Goal: Navigation & Orientation: Find specific page/section

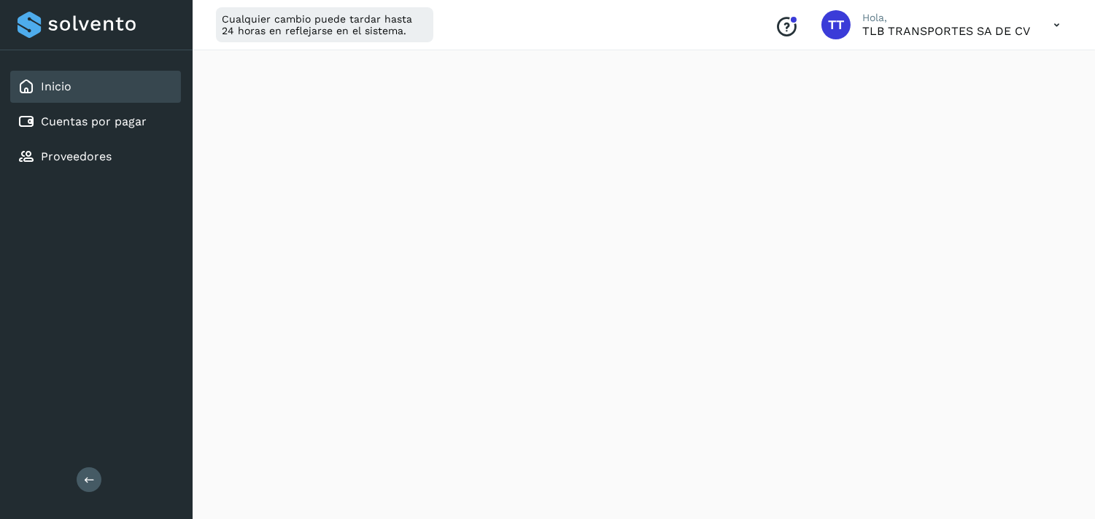
scroll to position [891, 0]
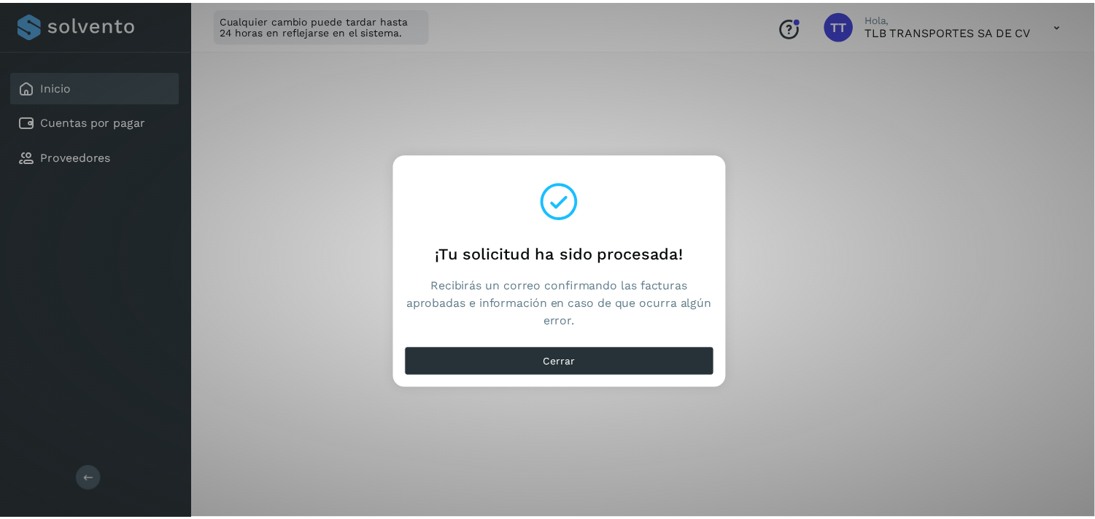
scroll to position [324, 0]
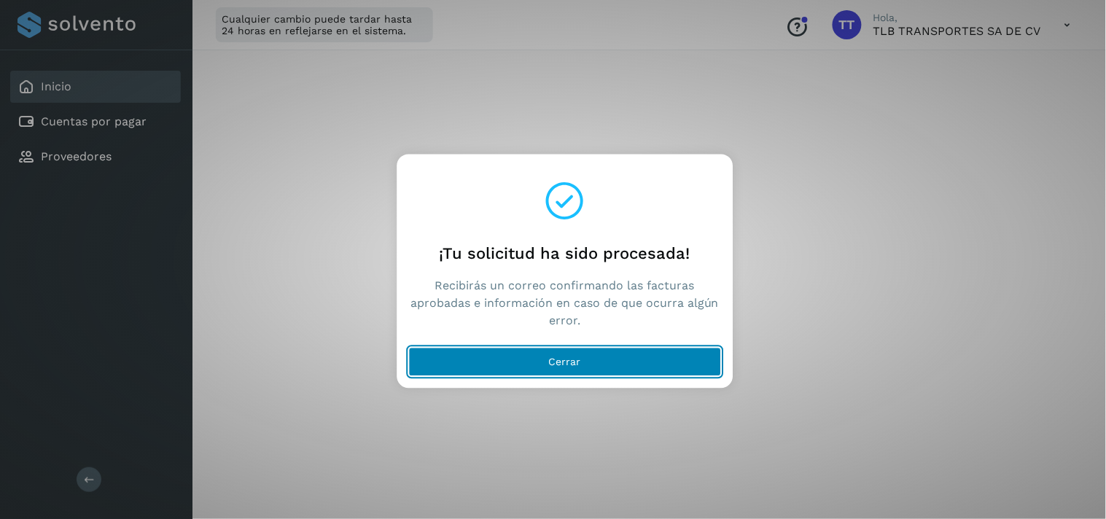
click at [497, 363] on button "Cerrar" at bounding box center [564, 362] width 313 height 29
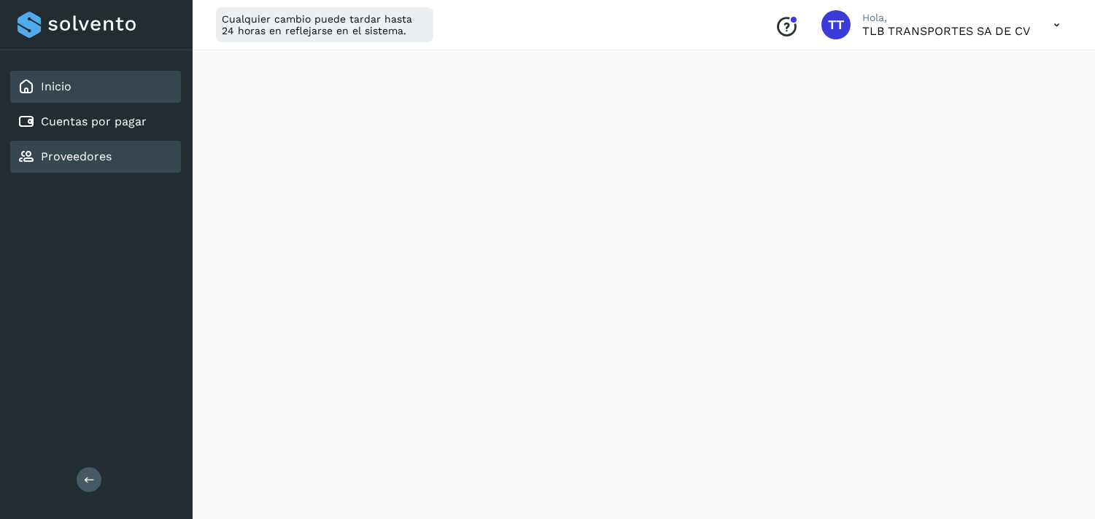
scroll to position [162, 0]
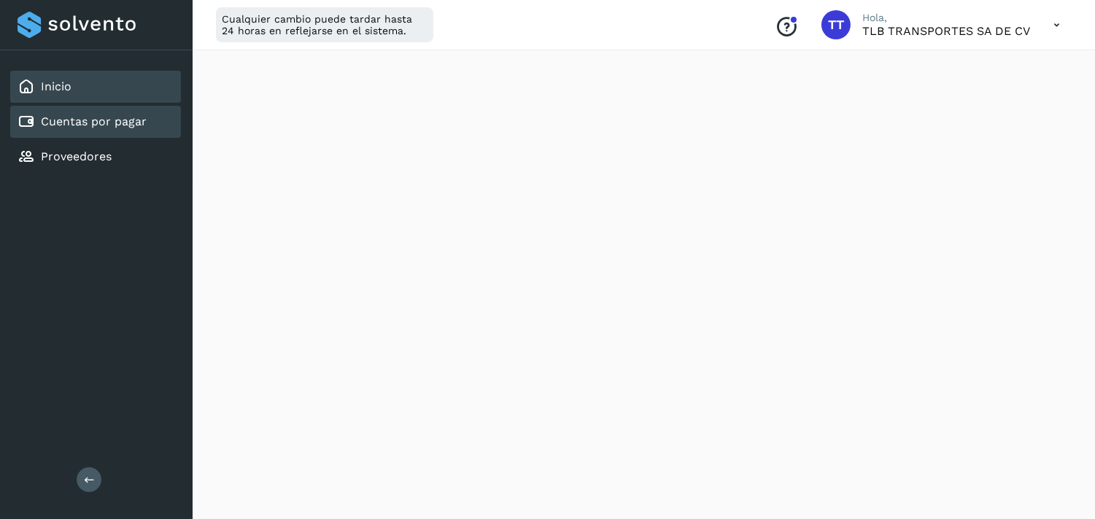
click at [93, 125] on link "Cuentas por pagar" at bounding box center [94, 122] width 106 height 14
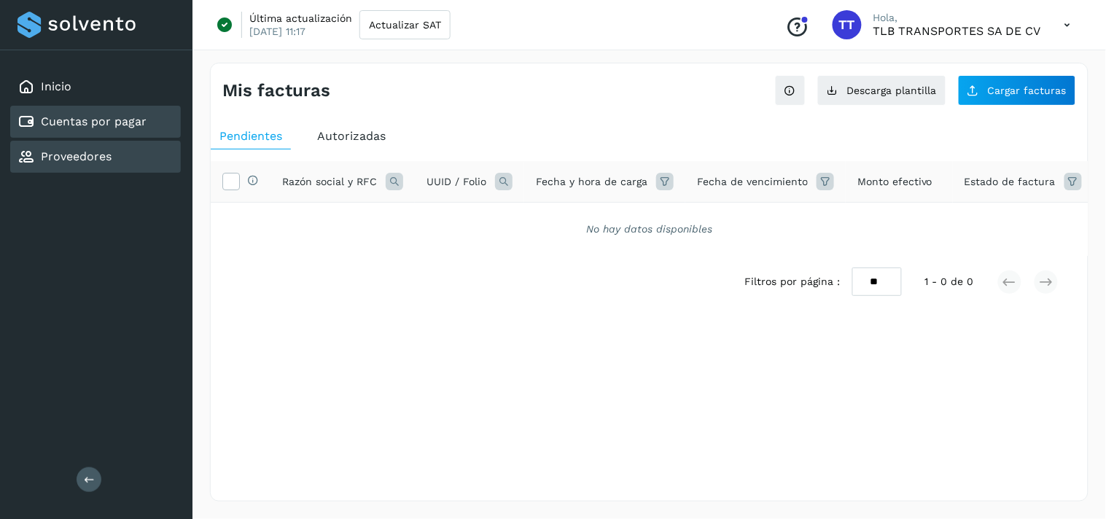
click at [78, 150] on link "Proveedores" at bounding box center [76, 157] width 71 height 14
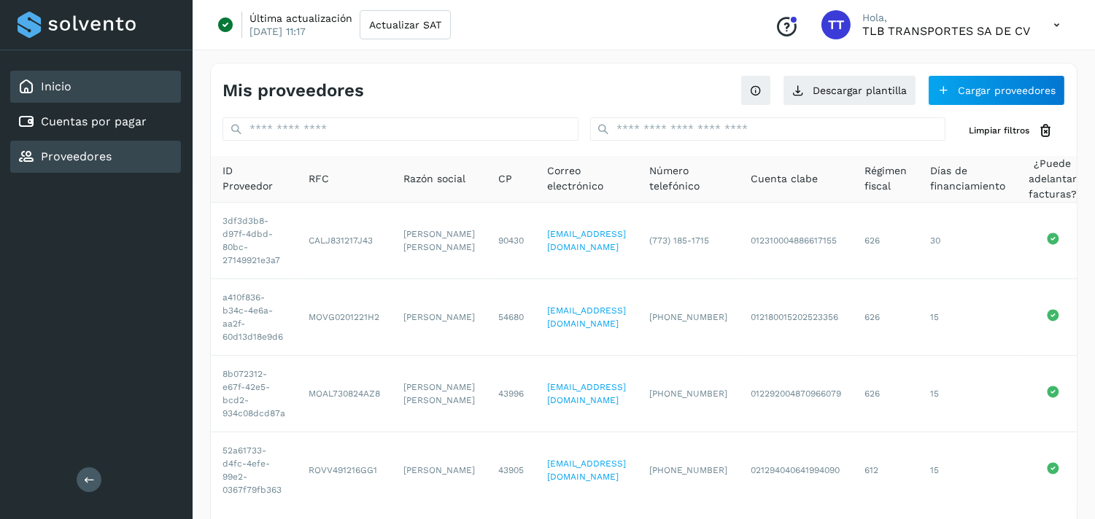
click at [19, 97] on div "Inicio" at bounding box center [95, 87] width 171 height 32
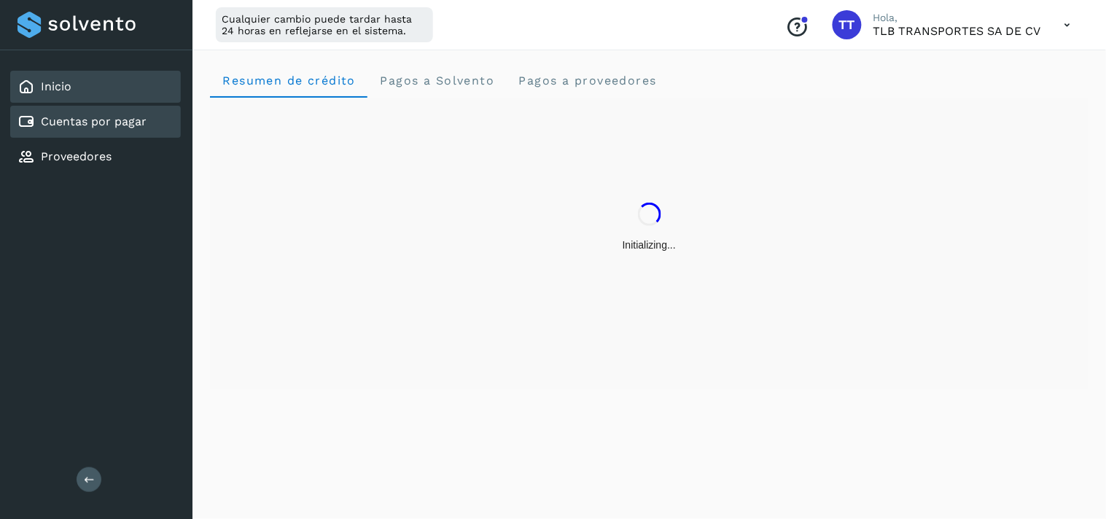
click at [46, 117] on link "Cuentas por pagar" at bounding box center [94, 122] width 106 height 14
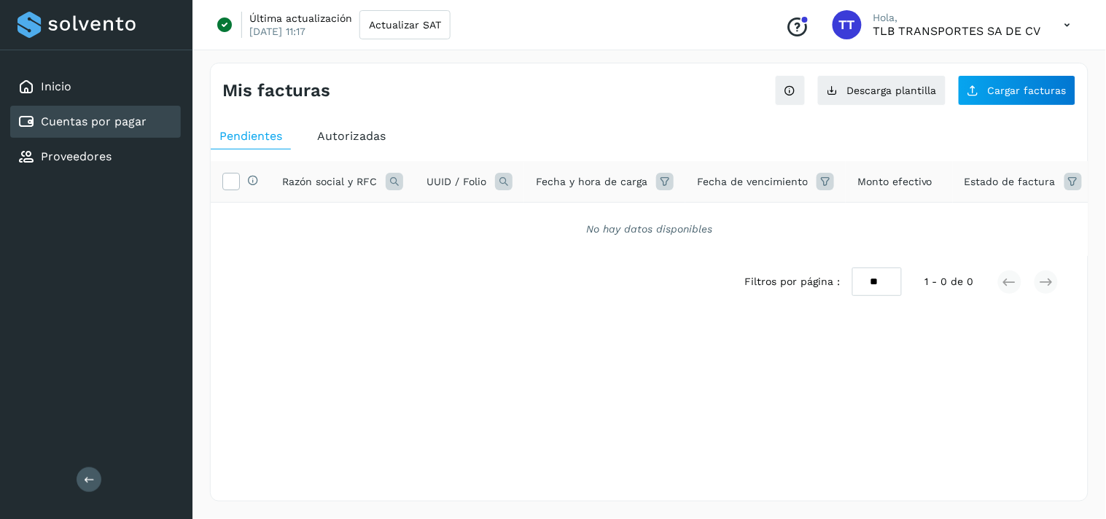
click at [334, 125] on div "Autorizadas" at bounding box center [352, 136] width 86 height 26
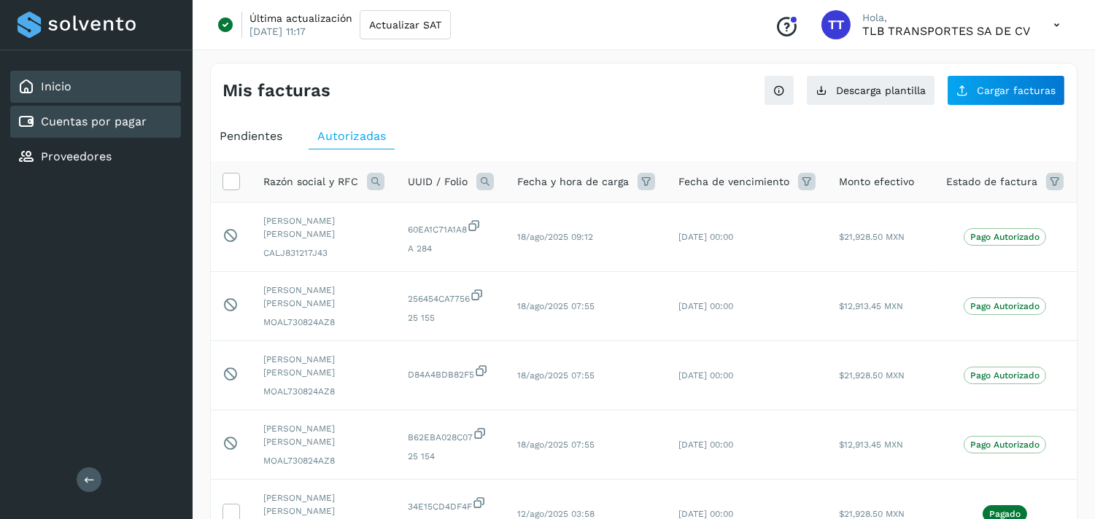
click at [54, 78] on div "Inicio" at bounding box center [45, 87] width 54 height 18
